Goal: Task Accomplishment & Management: Manage account settings

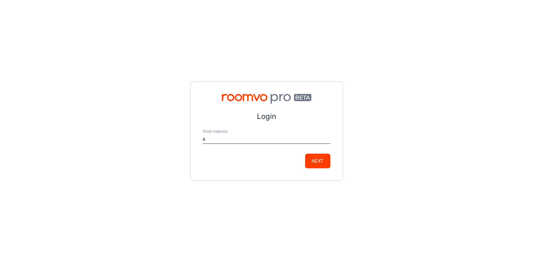
type input "[EMAIL_ADDRESS][DOMAIN_NAME]"
click at [323, 162] on button "Next" at bounding box center [317, 161] width 25 height 15
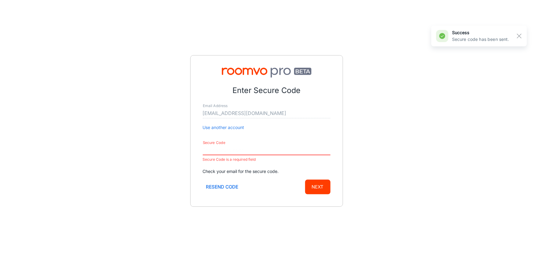
paste input "167076"
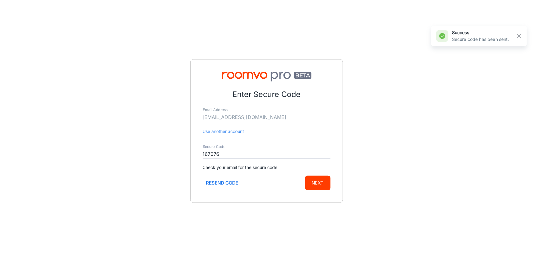
type input "167076"
click at [324, 183] on button "Next" at bounding box center [317, 183] width 25 height 15
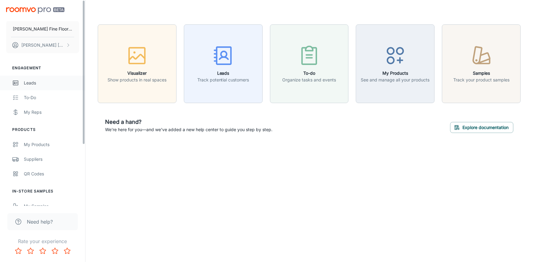
click at [36, 82] on div "Leads" at bounding box center [51, 83] width 55 height 7
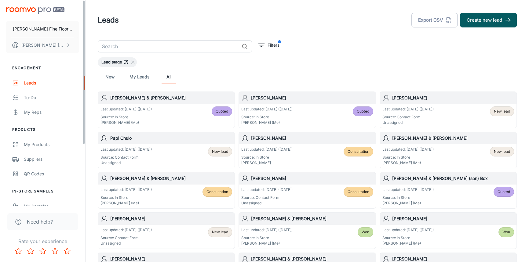
click at [0, 57] on div "[PERSON_NAME] Fine Floors, Inc [PERSON_NAME]" at bounding box center [42, 29] width 85 height 58
